Goal: Check status: Check status

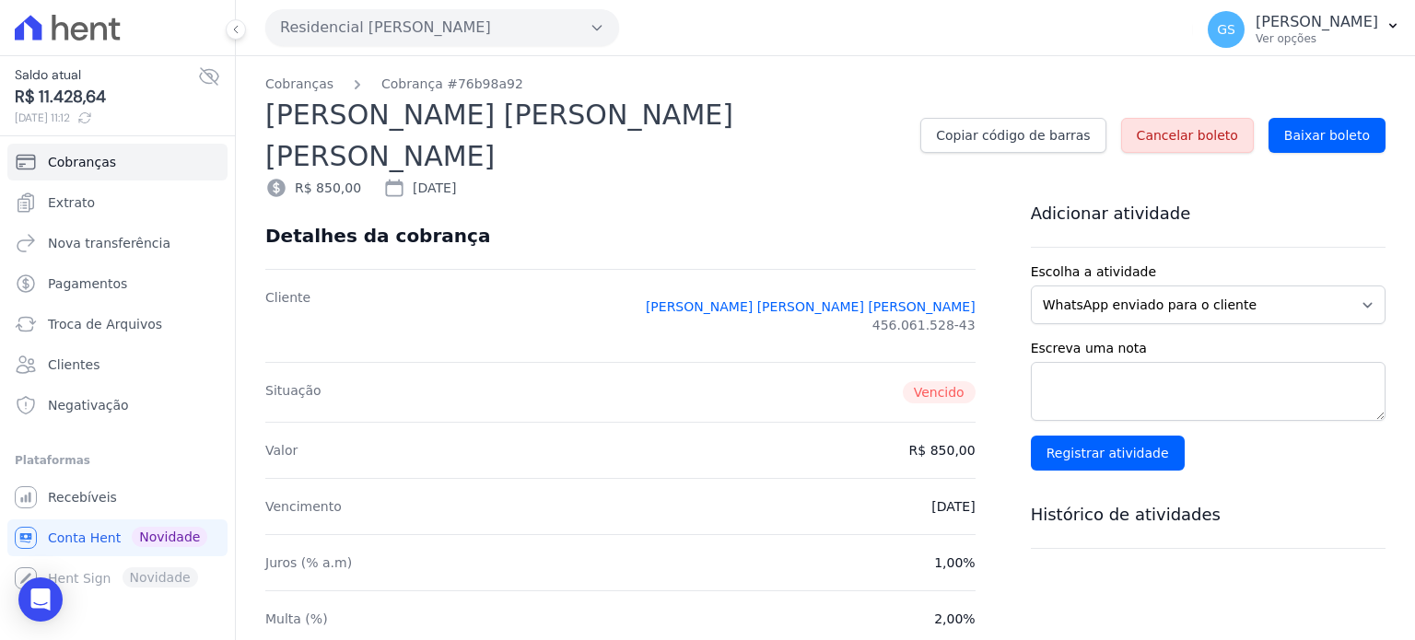
click at [70, 18] on icon at bounding box center [68, 28] width 106 height 26
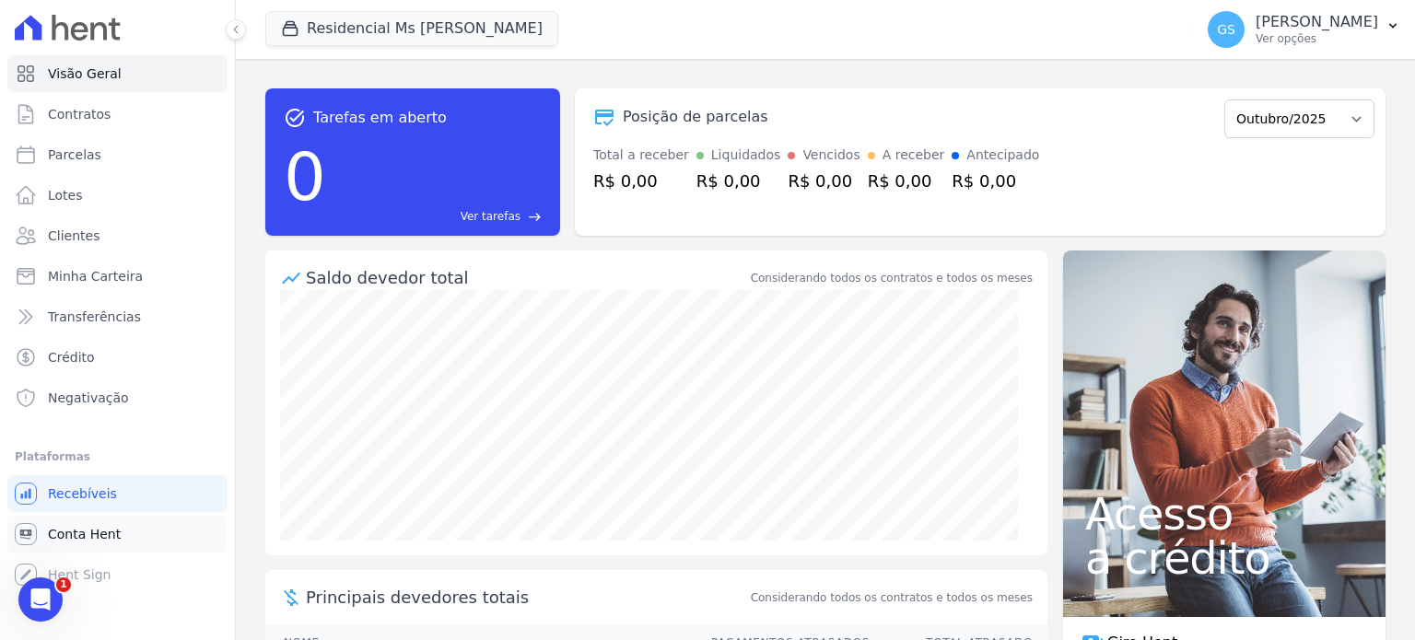
click at [114, 534] on span "Conta Hent" at bounding box center [84, 534] width 73 height 18
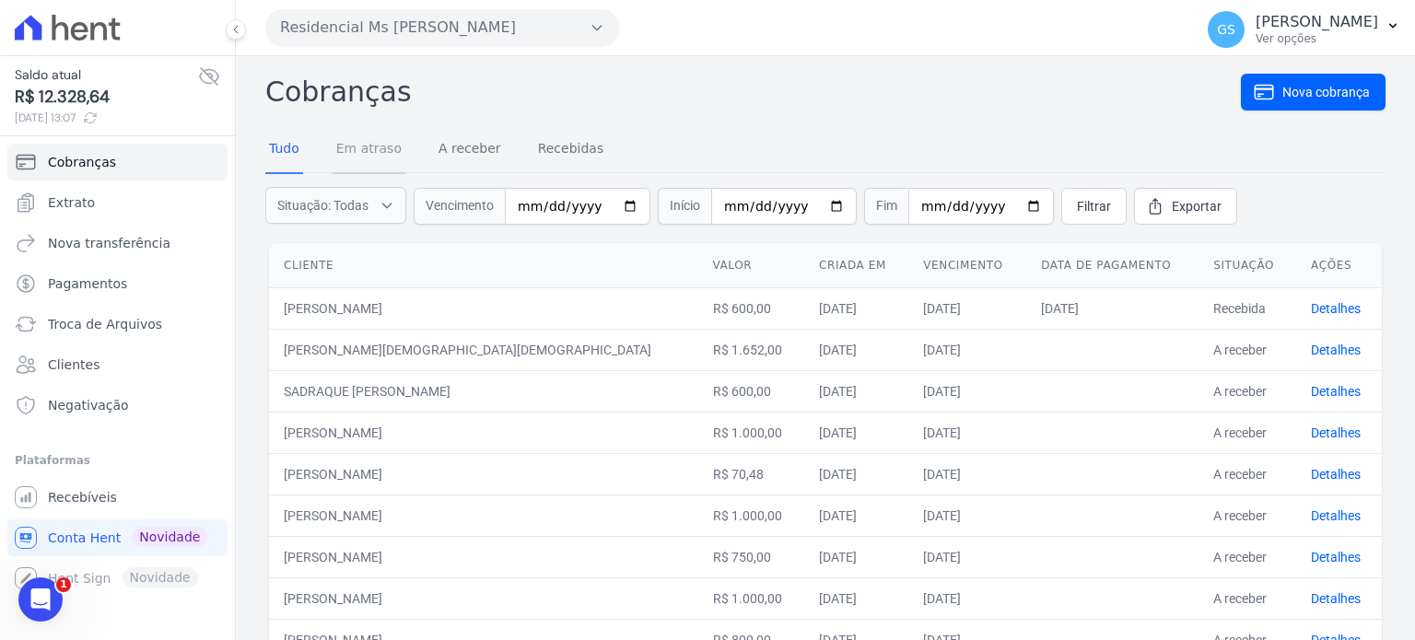
click at [372, 147] on link "Em atraso" at bounding box center [369, 150] width 73 height 48
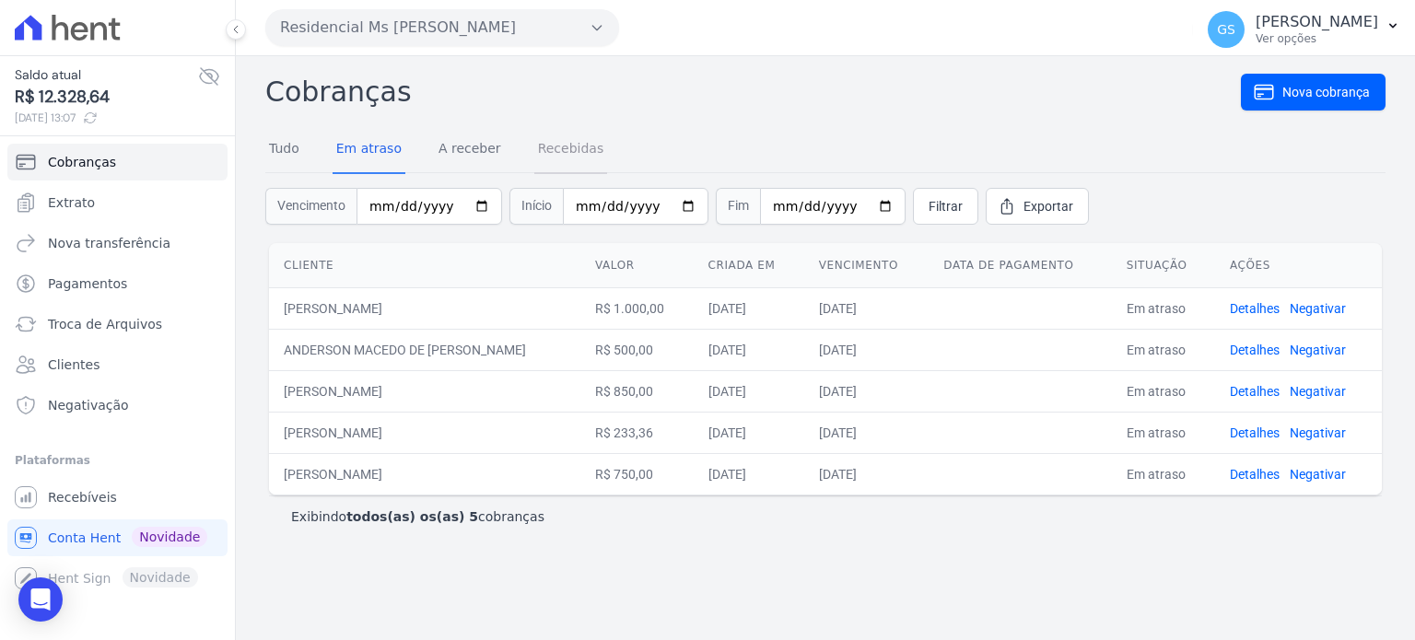
click at [558, 147] on link "Recebidas" at bounding box center [571, 150] width 74 height 48
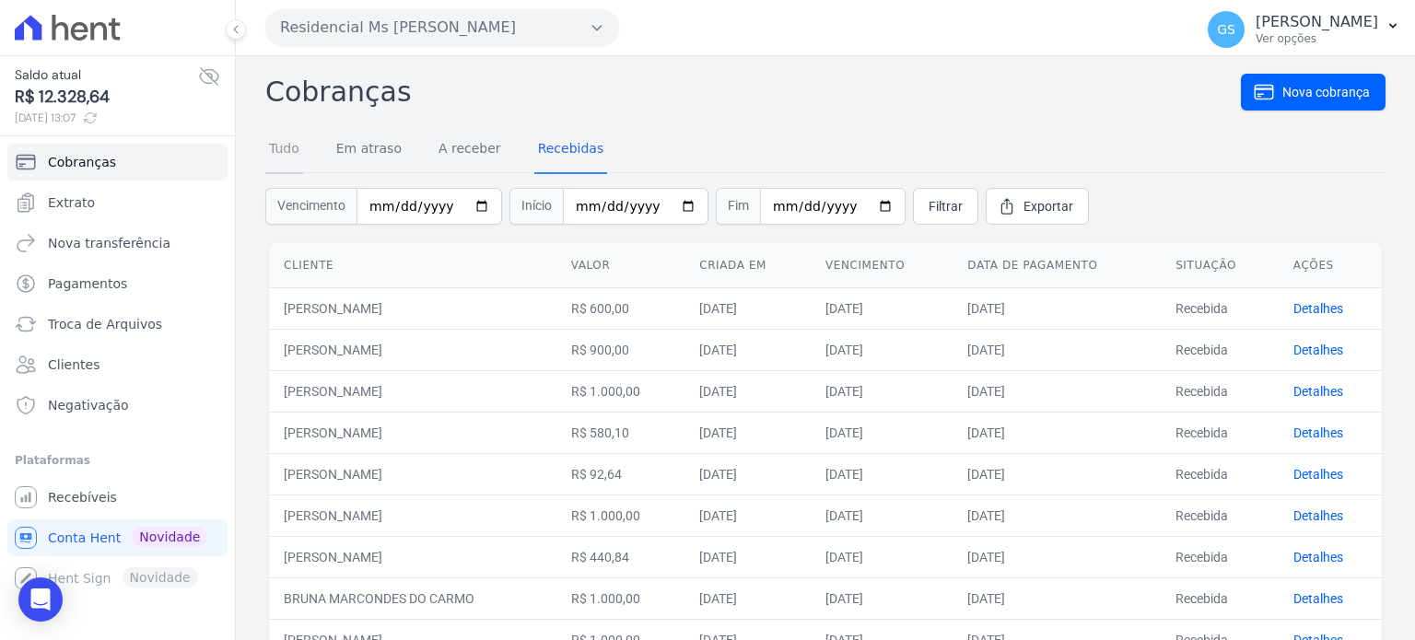
click at [294, 146] on link "Tudo" at bounding box center [284, 150] width 38 height 48
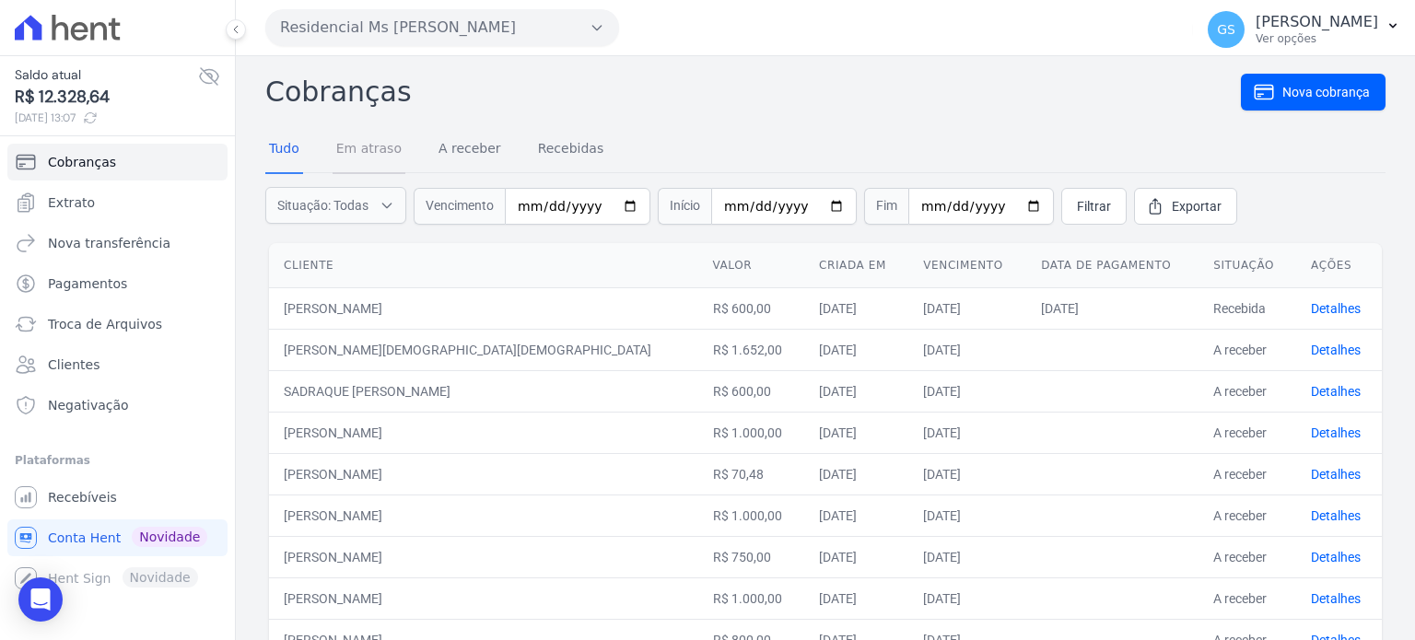
click at [362, 151] on link "Em atraso" at bounding box center [369, 150] width 73 height 48
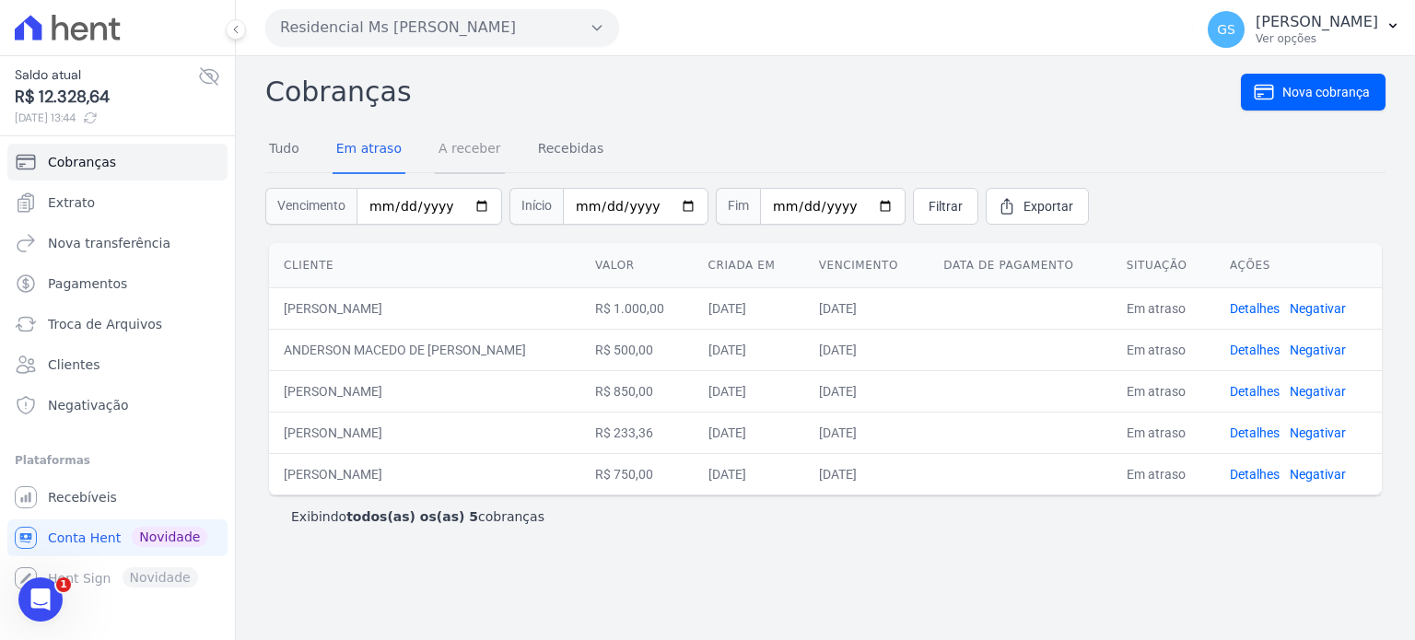
click at [452, 150] on link "A receber" at bounding box center [470, 150] width 70 height 48
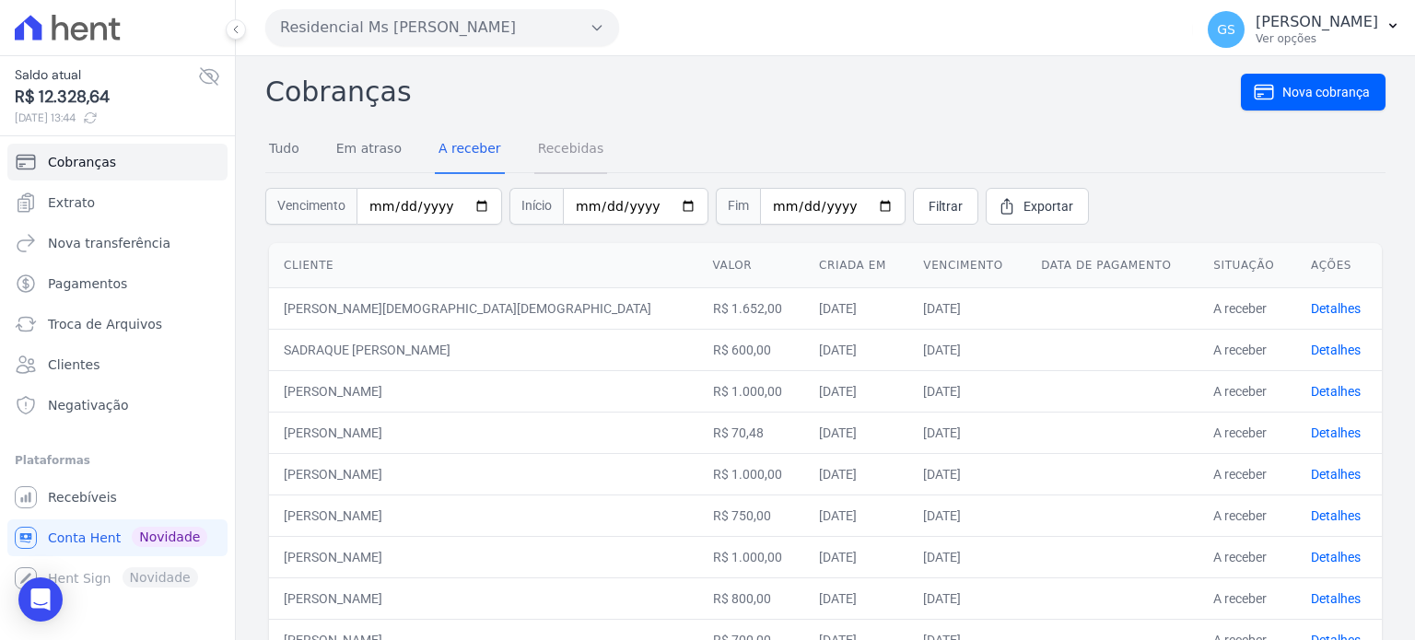
click at [559, 144] on link "Recebidas" at bounding box center [571, 150] width 74 height 48
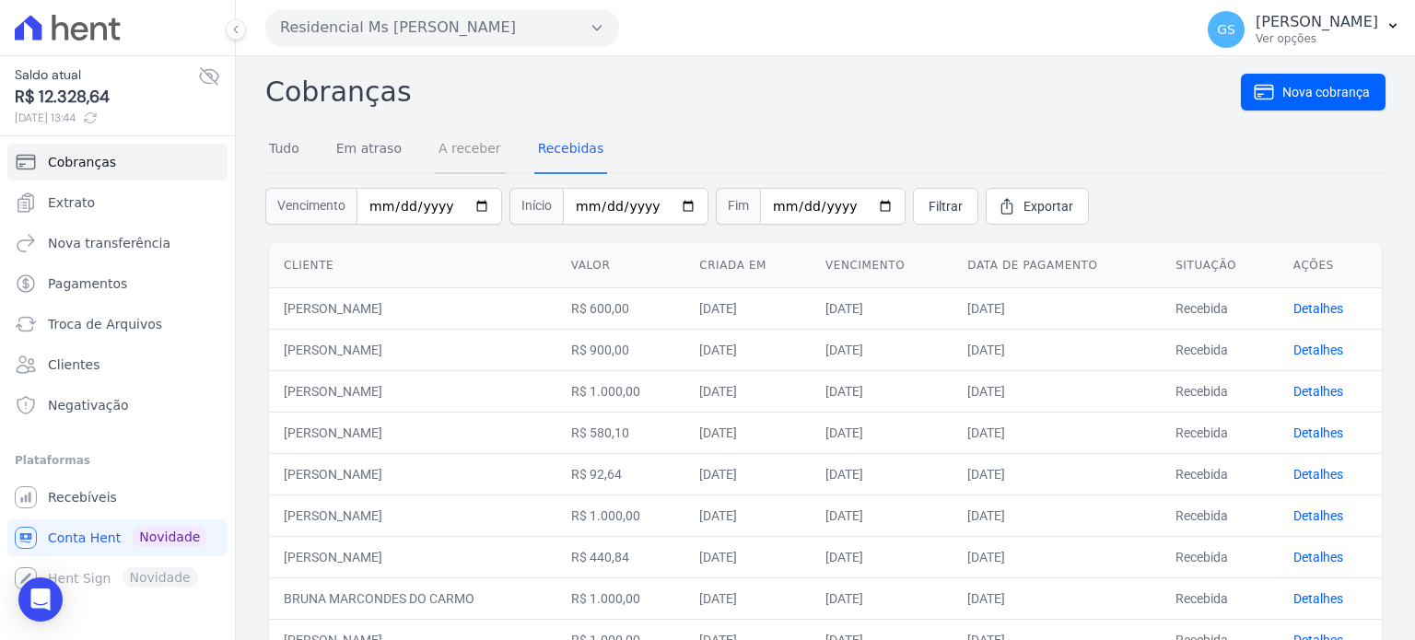
click at [487, 153] on link "A receber" at bounding box center [470, 150] width 70 height 48
